Goal: Task Accomplishment & Management: Use online tool/utility

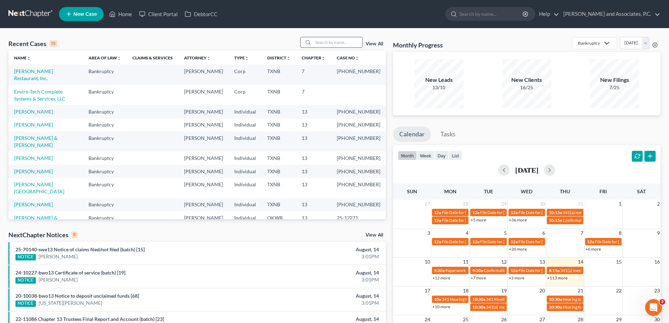
click at [319, 46] on input "search" at bounding box center [337, 42] width 49 height 10
click at [32, 148] on link "[PERSON_NAME] & [PERSON_NAME]" at bounding box center [36, 141] width 44 height 13
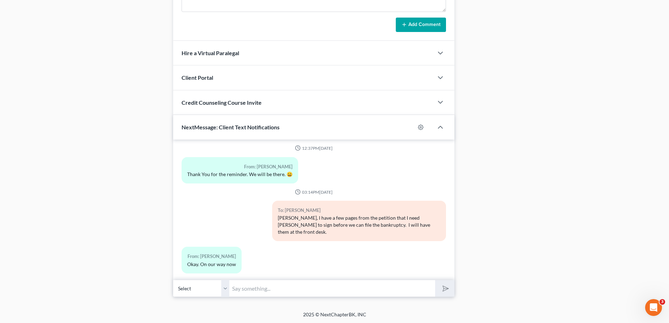
scroll to position [643, 0]
click at [240, 288] on input "text" at bounding box center [332, 287] width 206 height 17
type input "The business case has been filed"
click at [435, 279] on button "submit" at bounding box center [444, 287] width 19 height 17
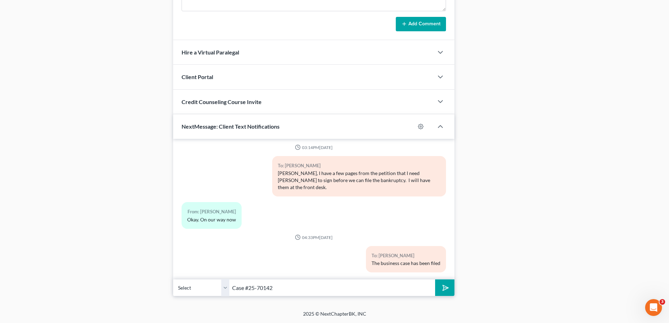
click at [286, 289] on input "Case #25-70142" at bounding box center [332, 287] width 206 height 17
type input "Case #25-70216"
click at [449, 288] on icon "submit" at bounding box center [444, 288] width 10 height 10
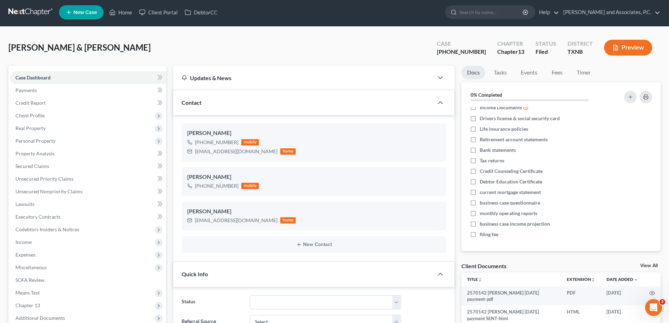
scroll to position [0, 0]
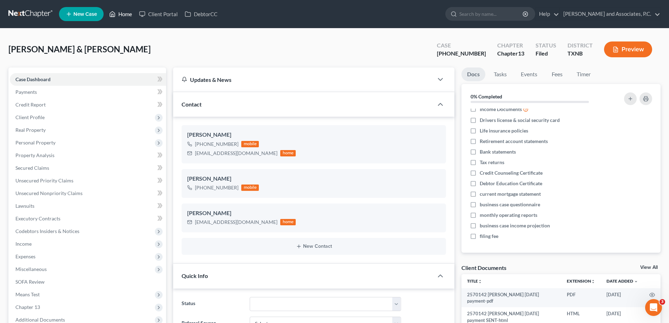
click at [120, 13] on link "Home" at bounding box center [121, 14] width 30 height 13
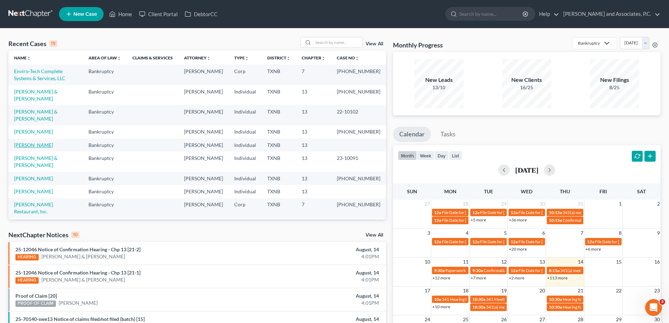
click at [45, 148] on link "[PERSON_NAME]" at bounding box center [33, 145] width 39 height 6
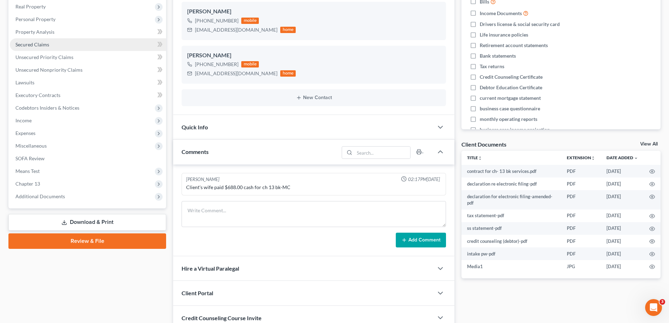
scroll to position [140, 0]
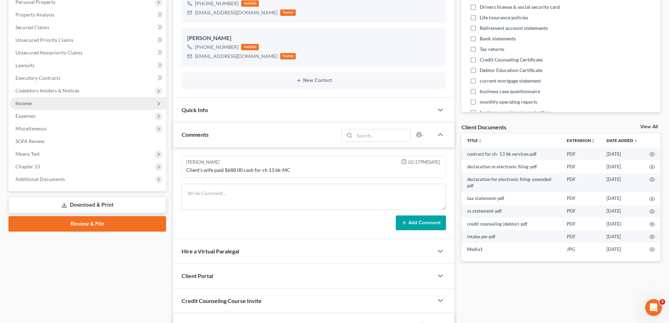
click at [109, 105] on span "Income" at bounding box center [88, 103] width 156 height 13
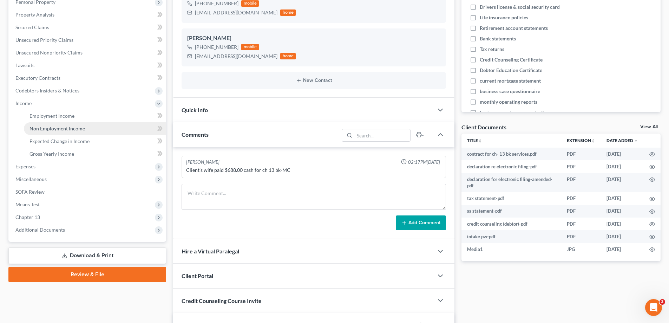
click at [103, 123] on link "Non Employment Income" at bounding box center [95, 128] width 142 height 13
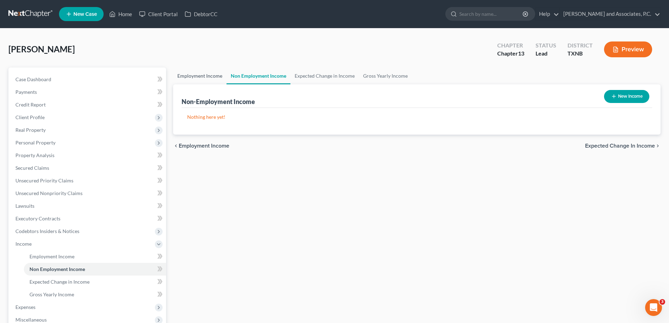
click at [191, 79] on link "Employment Income" at bounding box center [199, 75] width 53 height 17
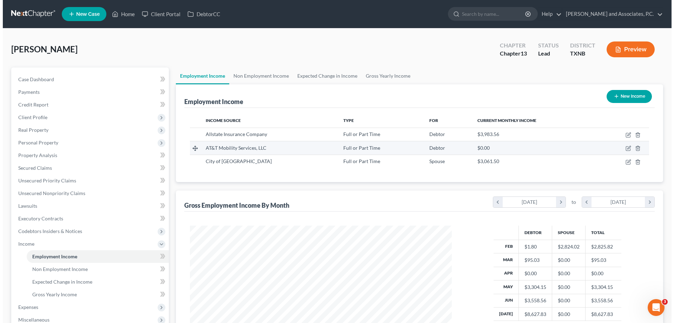
scroll to position [131, 276]
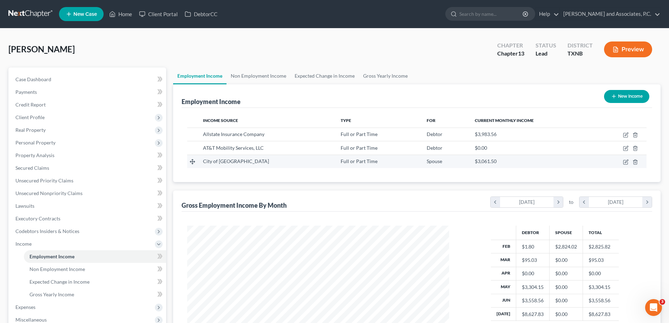
drag, startPoint x: 623, startPoint y: 164, endPoint x: 568, endPoint y: 159, distance: 55.3
click at [623, 163] on td at bounding box center [621, 161] width 52 height 13
click at [627, 162] on icon "button" at bounding box center [626, 160] width 3 height 3
select select "0"
select select "45"
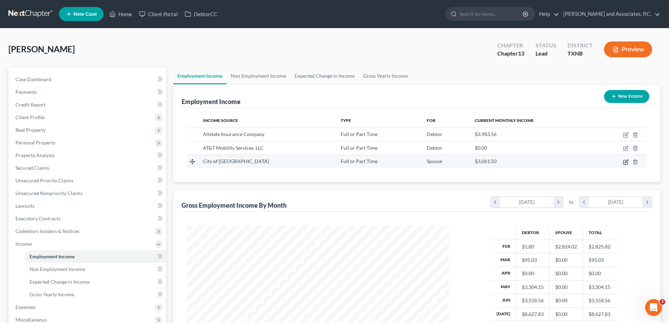
select select "2"
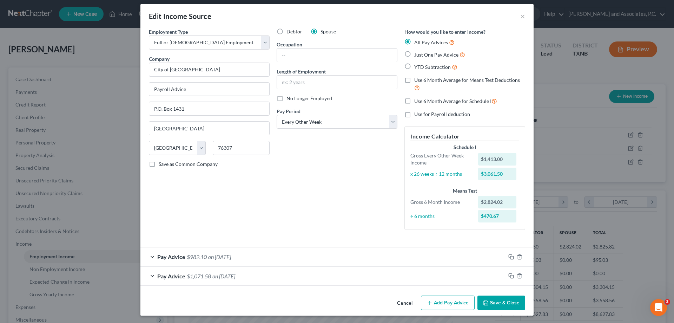
scroll to position [5, 0]
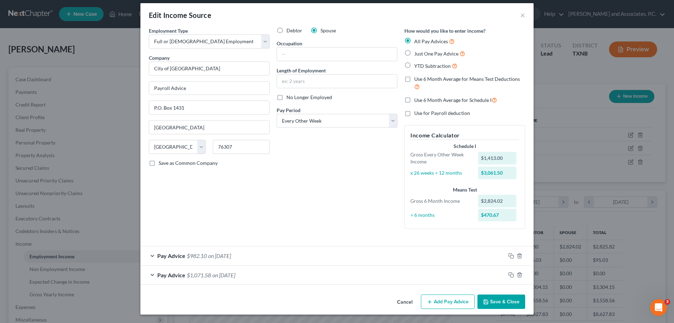
click at [149, 256] on div "Pay Advice $982.10 on [DATE]" at bounding box center [322, 255] width 365 height 19
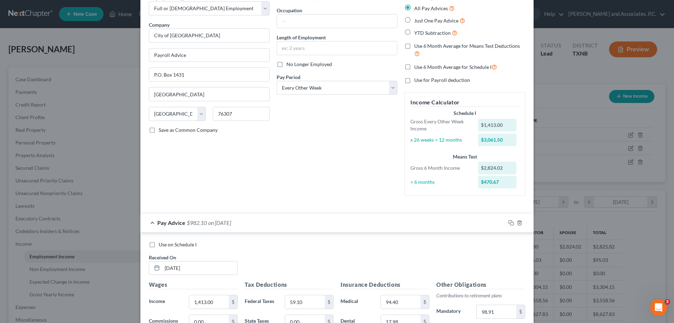
scroll to position [146, 0]
